Goal: Information Seeking & Learning: Check status

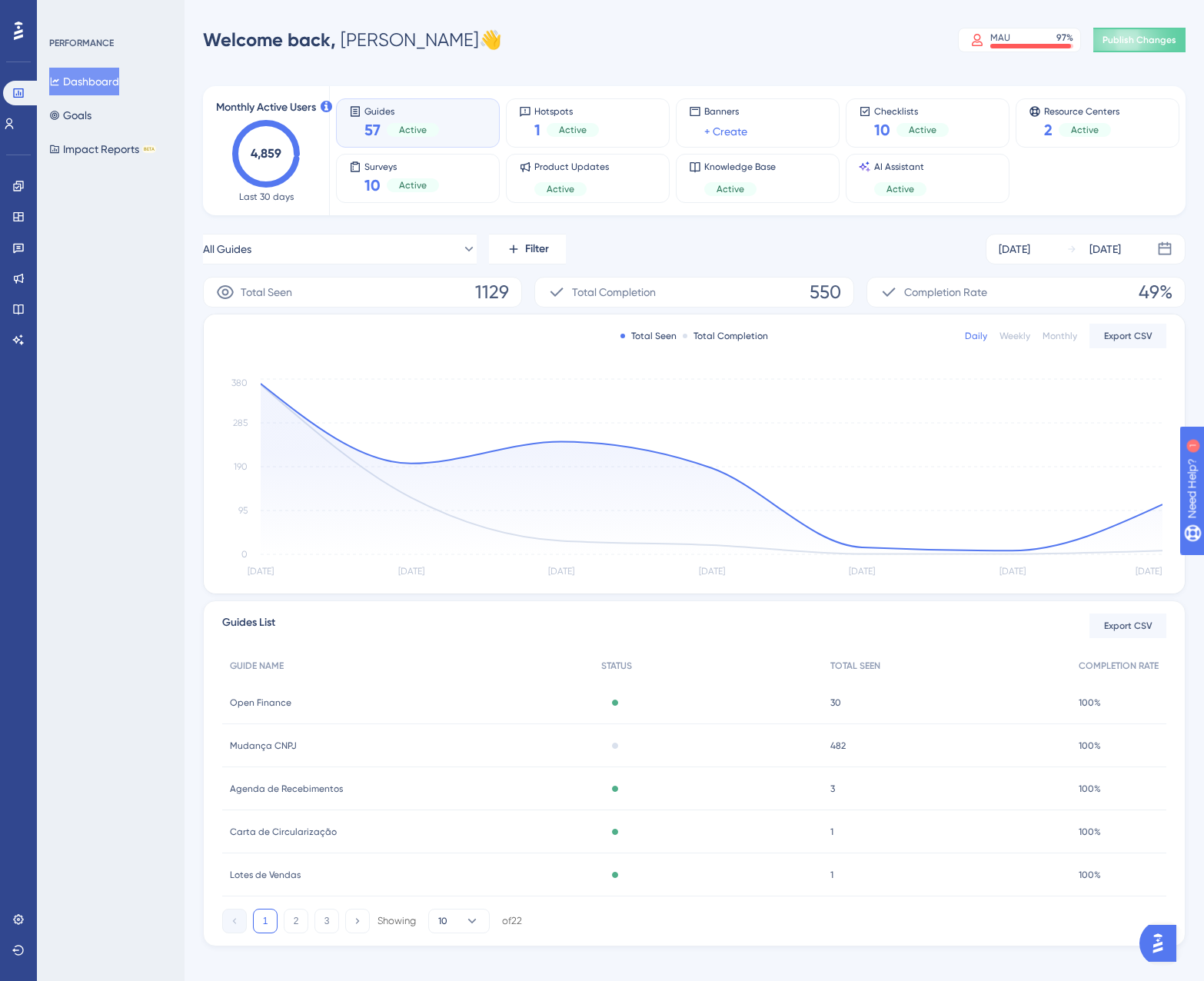
click at [788, 274] on div "All Guides Filter [DATE] [DATE] Total Seen 1129 Total Completion 550 Completion…" at bounding box center [694, 590] width 983 height 713
drag, startPoint x: 788, startPoint y: 274, endPoint x: 746, endPoint y: 252, distance: 47.4
click at [746, 252] on div "All Guides Filter [DATE] [DATE]" at bounding box center [694, 249] width 983 height 31
click at [128, 416] on div "PERFORMANCE Dashboard Goals Impact Reports BETA" at bounding box center [111, 490] width 148 height 981
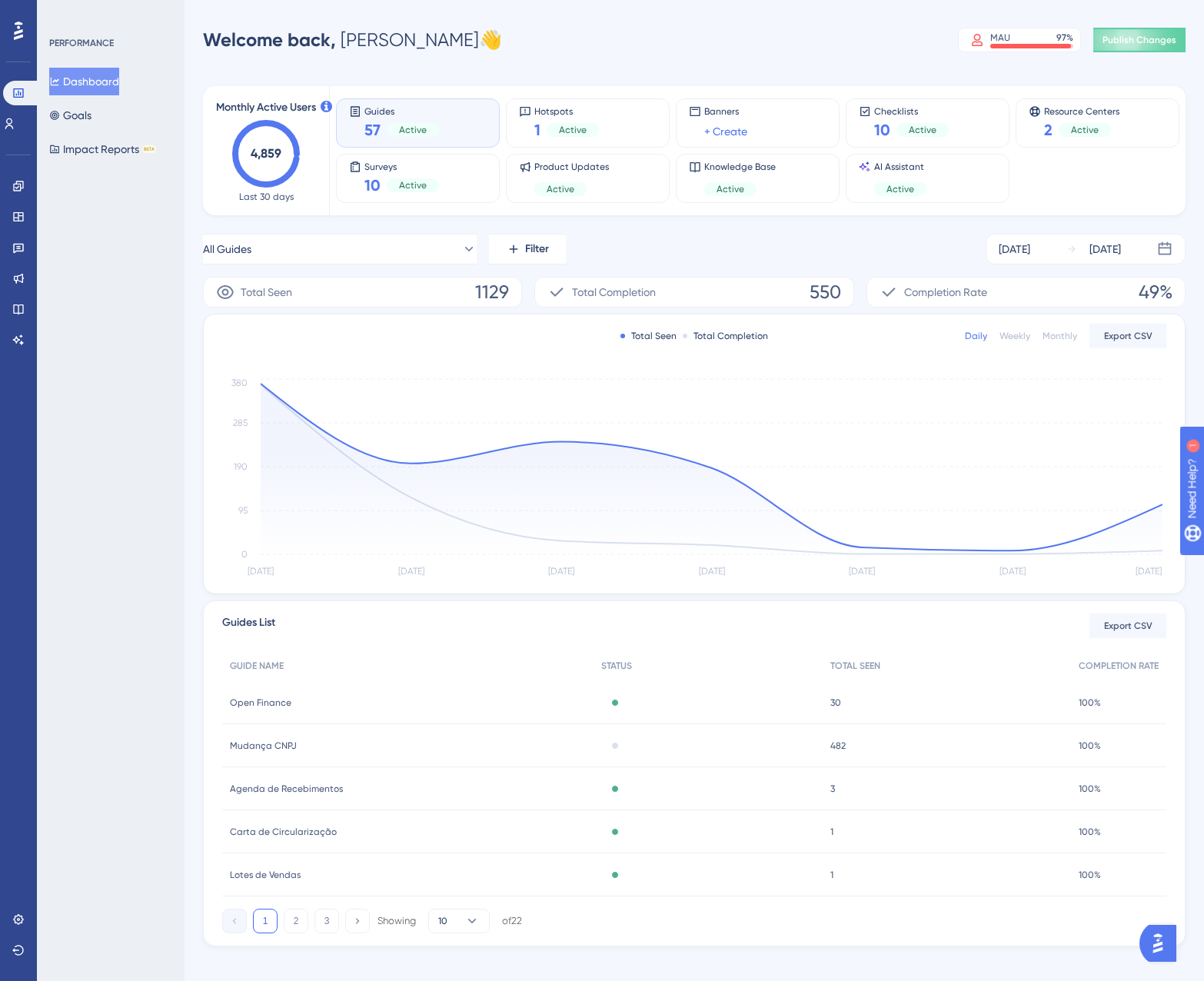
click at [720, 47] on div "Welcome back, [PERSON_NAME] 👋 [PERSON_NAME] 97 % Click to see add-on and upgrad…" at bounding box center [694, 39] width 983 height 31
